Goal: Register for event/course

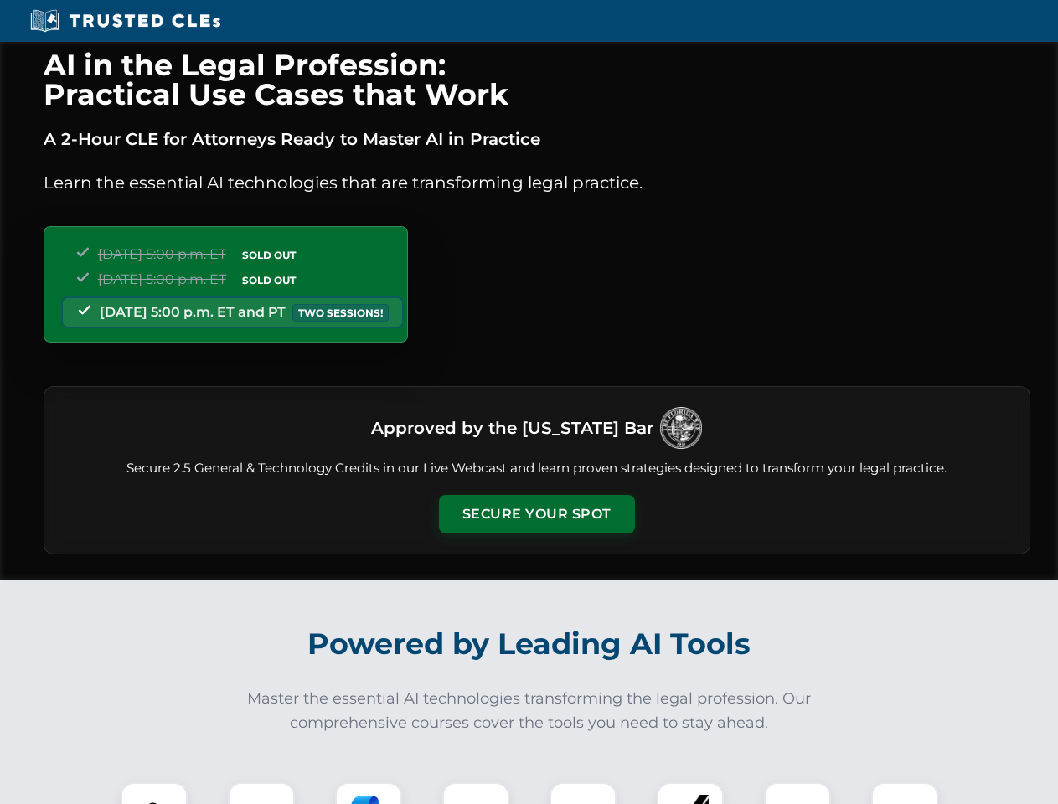
click at [536, 514] on button "Secure Your Spot" at bounding box center [537, 514] width 196 height 39
click at [154, 793] on img at bounding box center [154, 815] width 49 height 49
click at [261, 793] on div at bounding box center [261, 815] width 67 height 67
